Goal: Find specific page/section: Find specific page/section

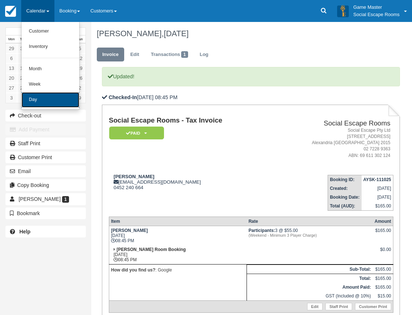
click at [39, 99] on link "Day" at bounding box center [51, 99] width 58 height 15
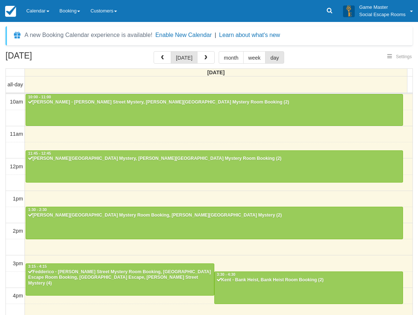
select select
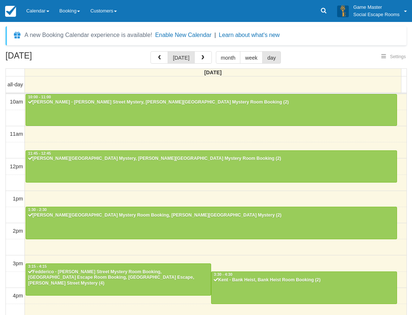
scroll to position [162, 0]
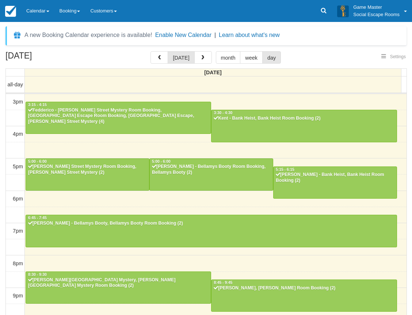
select select
click at [42, 15] on link "Calendar" at bounding box center [37, 11] width 33 height 22
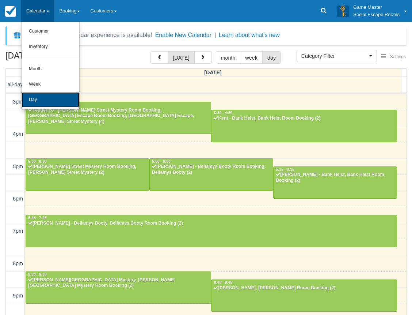
click at [37, 100] on link "Day" at bounding box center [51, 99] width 58 height 15
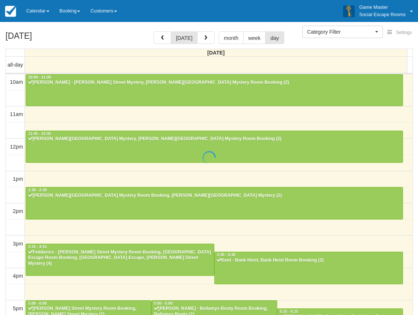
select select
